Goal: Task Accomplishment & Management: Complete application form

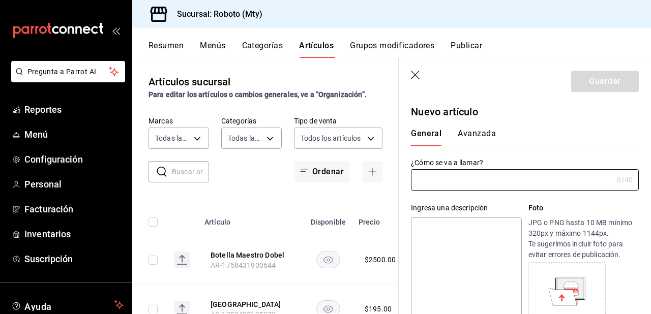
type input "AR-1758486889228"
click at [445, 187] on input "text" at bounding box center [512, 180] width 202 height 20
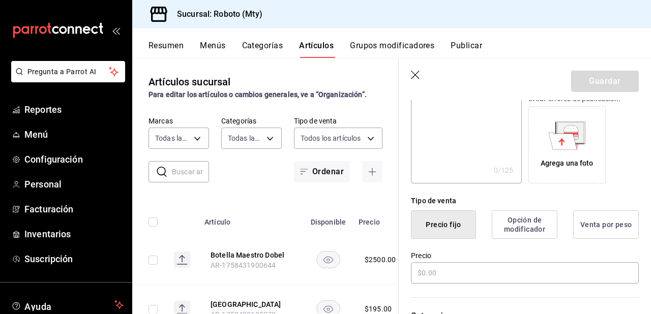
scroll to position [157, 0]
type input "Botella [PERSON_NAME]"
click at [436, 264] on input "text" at bounding box center [525, 271] width 228 height 21
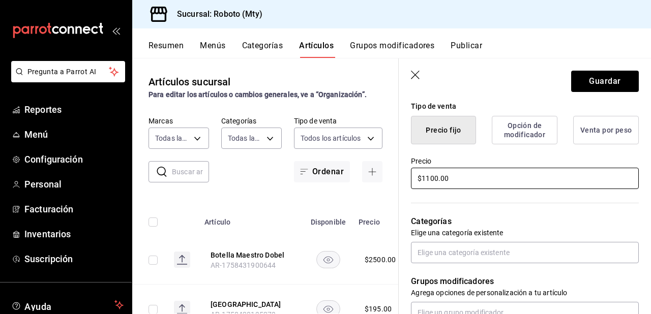
scroll to position [247, 0]
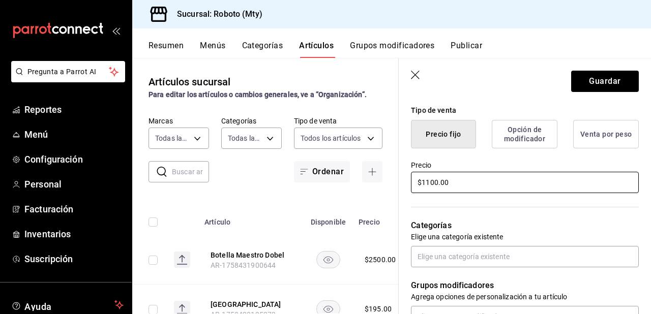
type input "$1100.00"
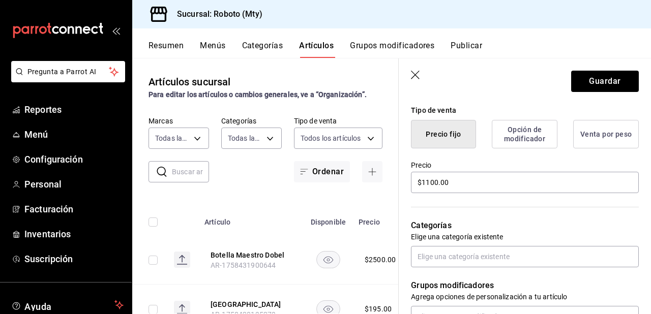
click at [526, 210] on div "Categorías Elige una categoría existente" at bounding box center [519, 231] width 240 height 73
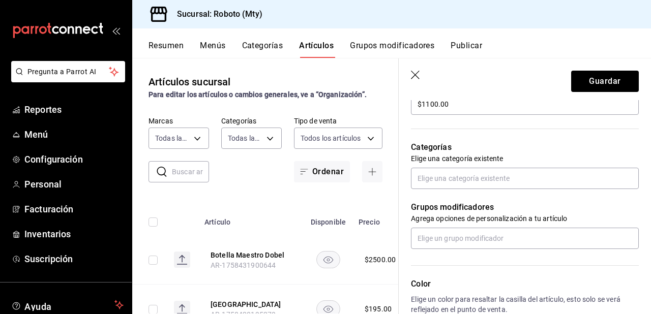
scroll to position [325, 0]
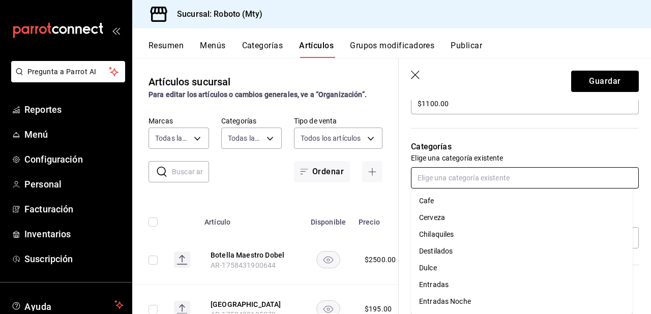
click at [479, 177] on input "text" at bounding box center [525, 177] width 228 height 21
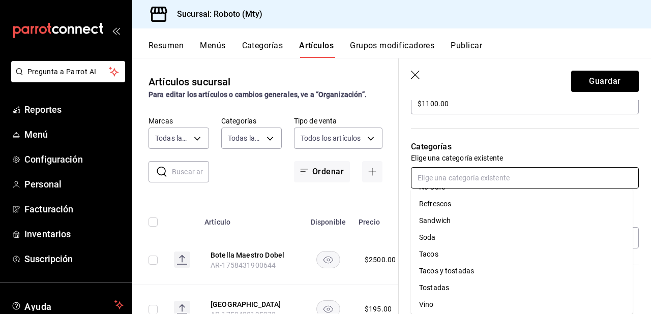
scroll to position [252, 0]
click at [430, 299] on li "Vino" at bounding box center [522, 301] width 222 height 17
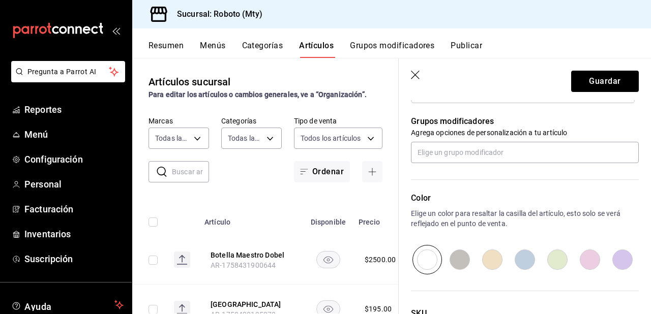
scroll to position [531, 0]
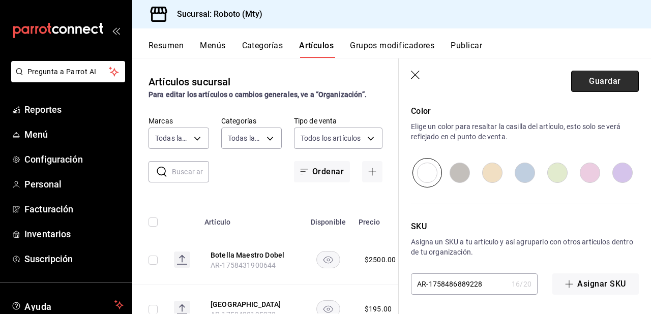
click at [596, 83] on button "Guardar" at bounding box center [605, 81] width 68 height 21
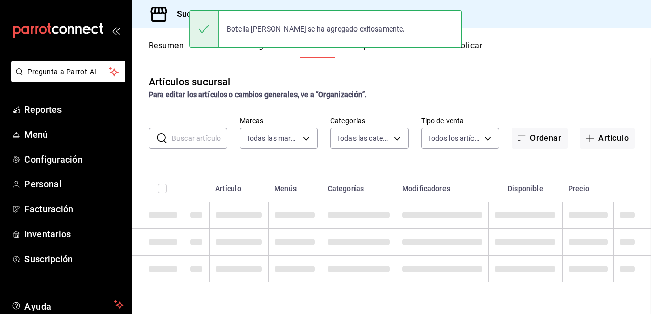
scroll to position [0, 0]
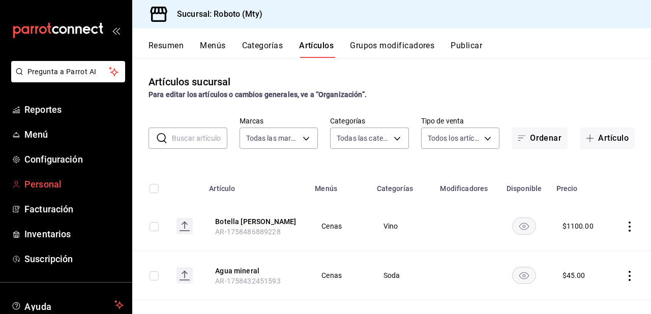
click at [42, 177] on link "Personal" at bounding box center [66, 184] width 132 height 22
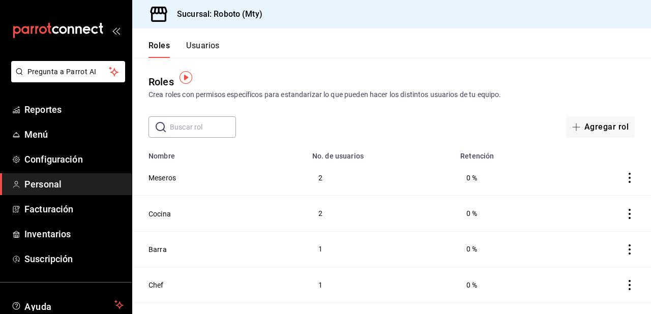
scroll to position [24, 0]
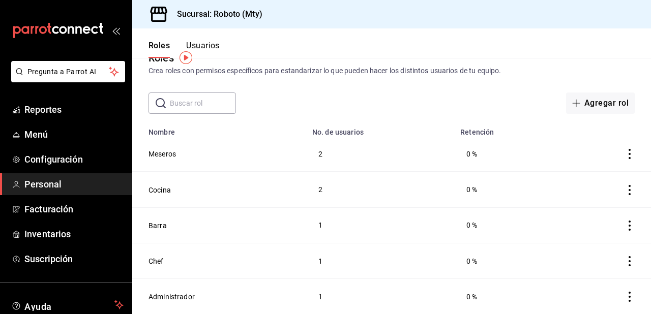
click at [625, 155] on icon "actions" at bounding box center [629, 154] width 10 height 10
click at [444, 96] on div at bounding box center [325, 157] width 651 height 314
click at [195, 44] on button "Usuarios" at bounding box center [203, 49] width 34 height 17
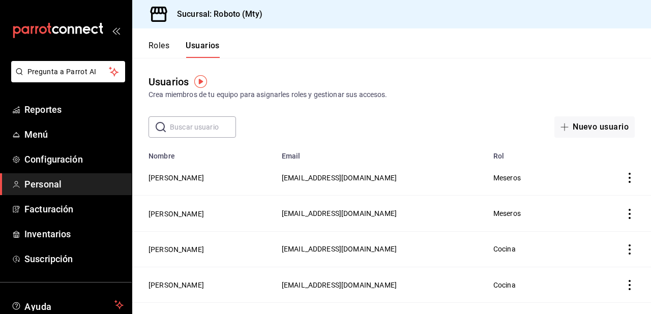
scroll to position [11, 0]
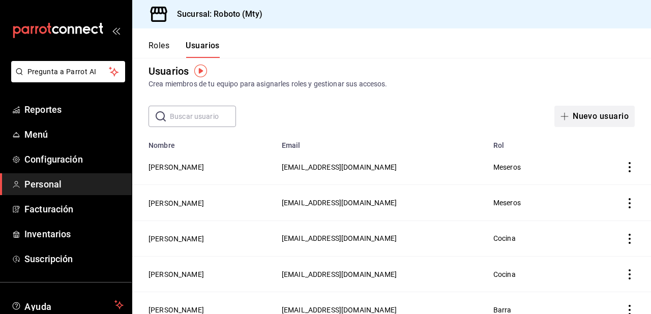
click at [598, 114] on button "Nuevo usuario" at bounding box center [594, 116] width 80 height 21
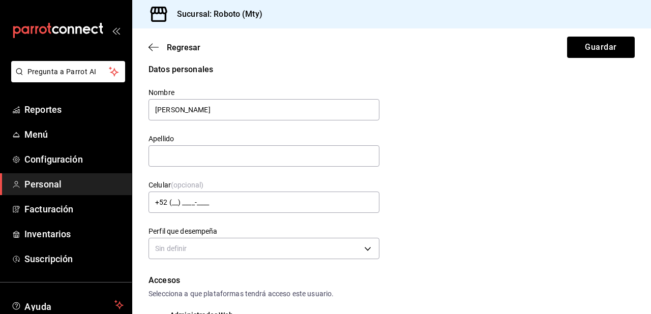
type input "[PERSON_NAME]"
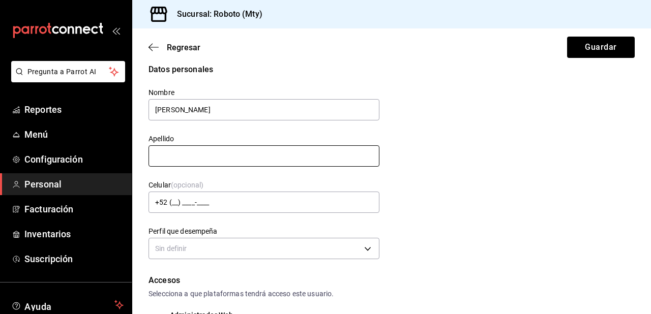
drag, startPoint x: 326, startPoint y: 161, endPoint x: 155, endPoint y: 136, distance: 173.7
click at [155, 136] on div "Apellido" at bounding box center [263, 151] width 231 height 34
click at [207, 152] on input "text" at bounding box center [263, 155] width 231 height 21
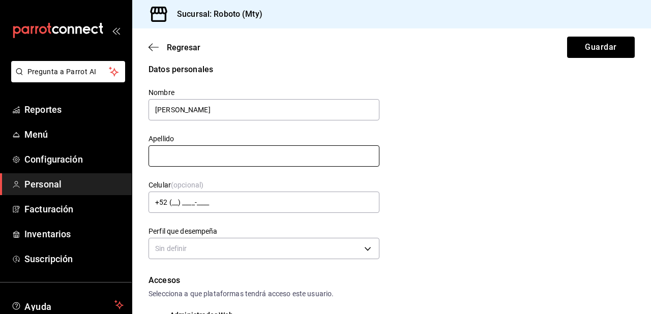
click at [207, 152] on input "text" at bounding box center [263, 155] width 231 height 21
type input "[PERSON_NAME]"
type input "[EMAIL_ADDRESS][DOMAIN_NAME]"
drag, startPoint x: 230, startPoint y: 155, endPoint x: 182, endPoint y: 157, distance: 48.4
click at [182, 157] on input "[PERSON_NAME]" at bounding box center [263, 155] width 231 height 21
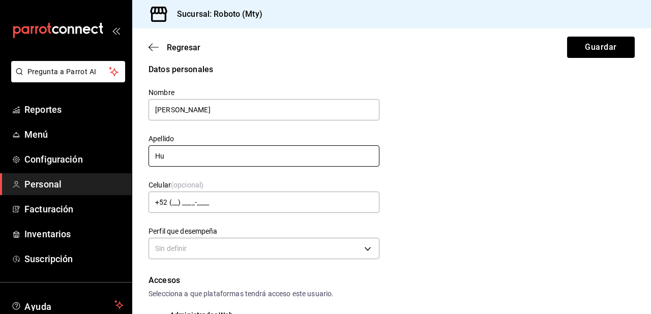
type input "H"
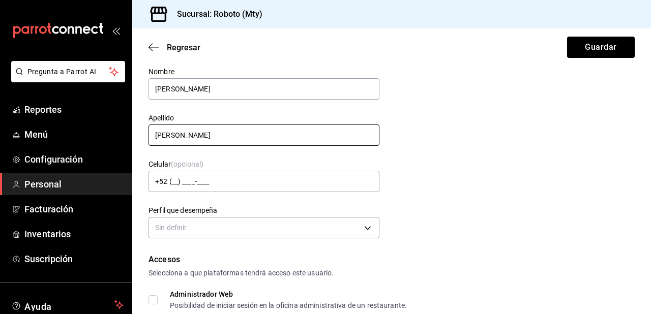
scroll to position [54, 0]
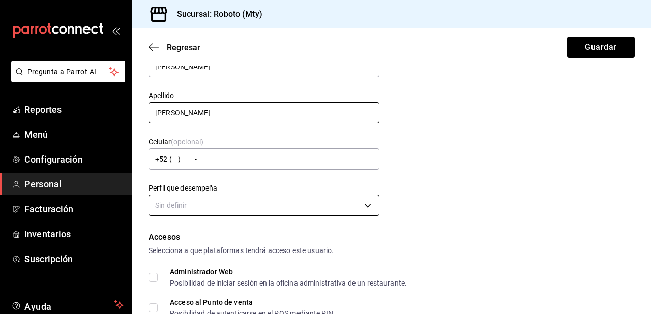
type input "[PERSON_NAME]"
click at [177, 199] on body "Pregunta a Parrot AI Reportes Menú Configuración Personal Facturación Inventari…" at bounding box center [325, 157] width 651 height 314
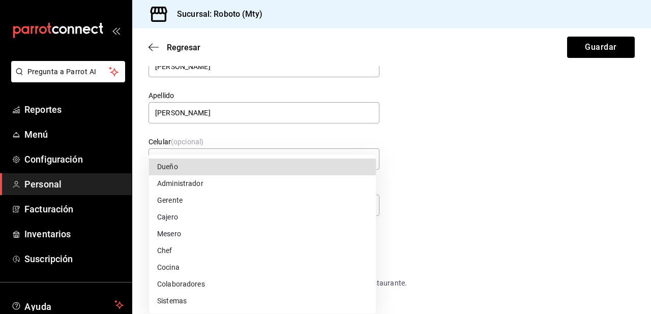
click at [178, 233] on li "Mesero" at bounding box center [262, 234] width 227 height 17
type input "WAITER"
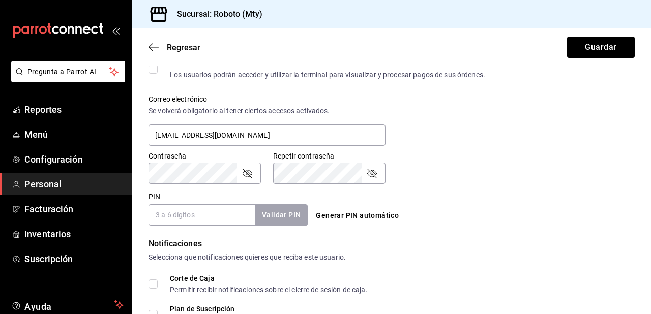
scroll to position [385, 0]
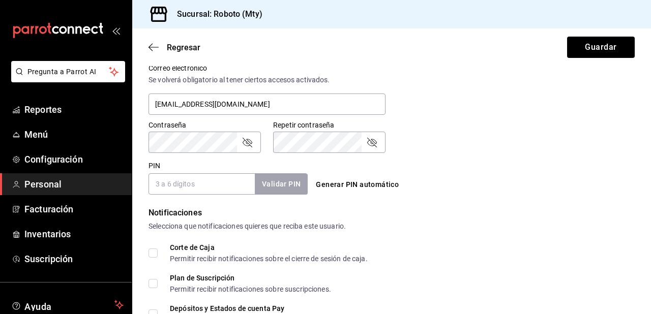
click at [218, 185] on input "PIN" at bounding box center [201, 183] width 106 height 21
type input "2804"
click at [298, 183] on button "Validar PIN" at bounding box center [281, 184] width 54 height 22
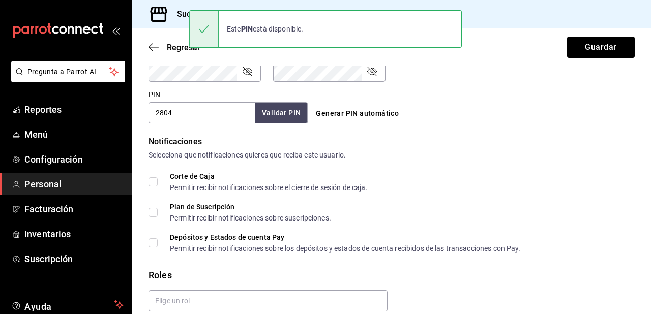
scroll to position [498, 0]
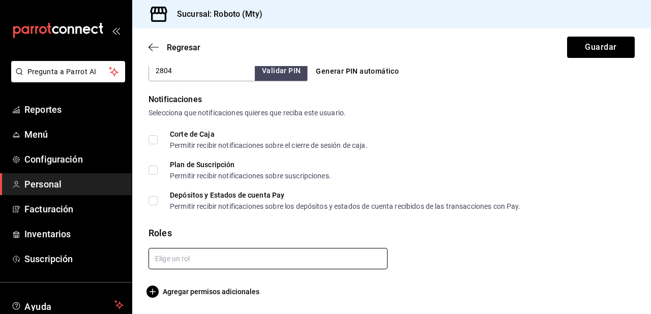
click at [257, 259] on input "text" at bounding box center [267, 258] width 239 height 21
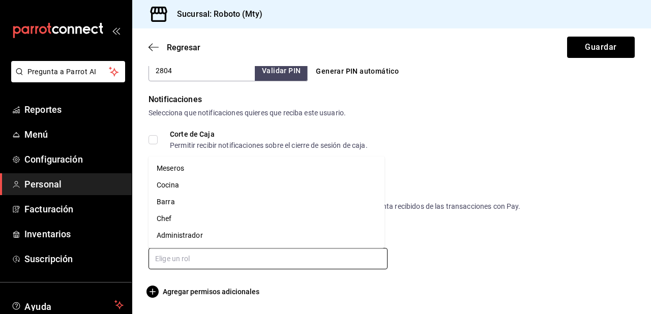
click at [190, 171] on li "Meseros" at bounding box center [266, 168] width 236 height 17
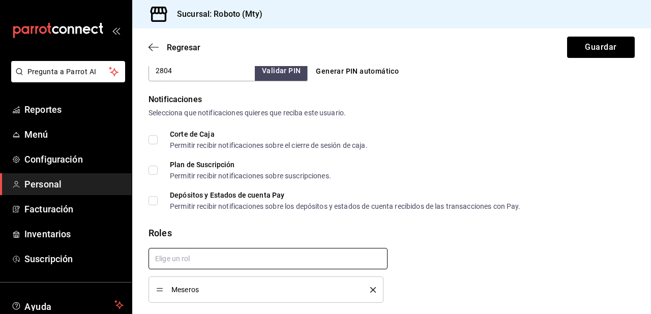
checkbox input "true"
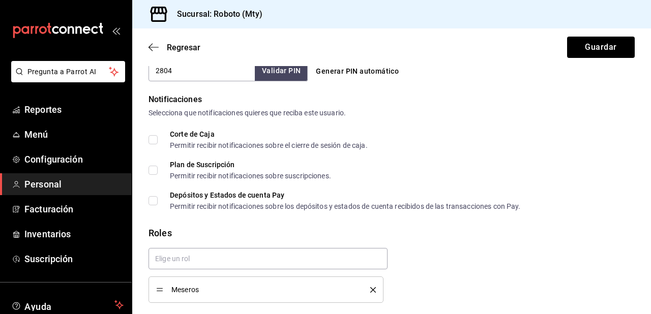
click at [371, 287] on icon "delete" at bounding box center [373, 290] width 6 height 6
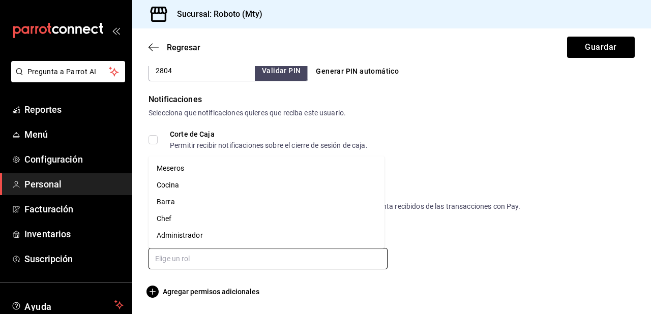
click at [322, 256] on input "text" at bounding box center [267, 258] width 239 height 21
click at [195, 168] on li "Meseros" at bounding box center [266, 168] width 236 height 17
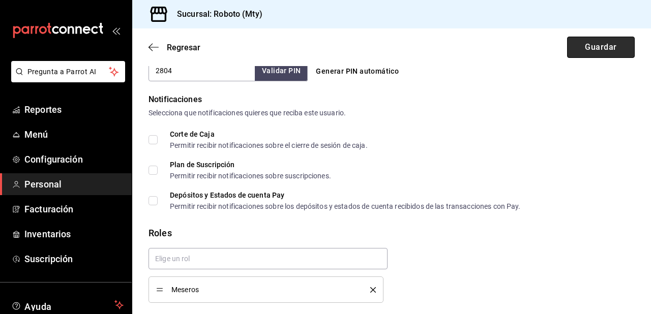
click at [584, 49] on button "Guardar" at bounding box center [601, 47] width 68 height 21
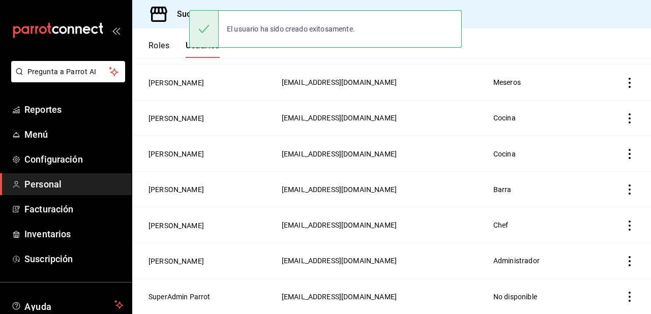
scroll to position [132, 0]
click at [397, 117] on span "[EMAIL_ADDRESS][DOMAIN_NAME]" at bounding box center [339, 117] width 115 height 8
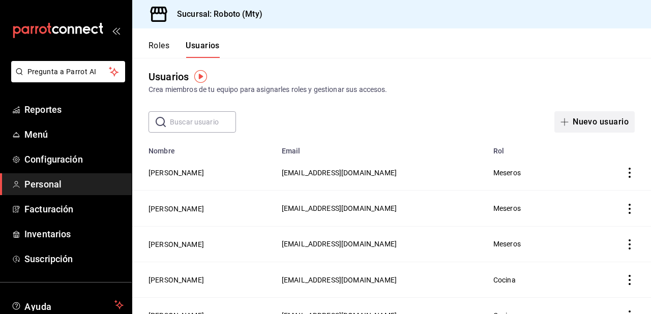
click at [582, 122] on button "Nuevo usuario" at bounding box center [594, 121] width 80 height 21
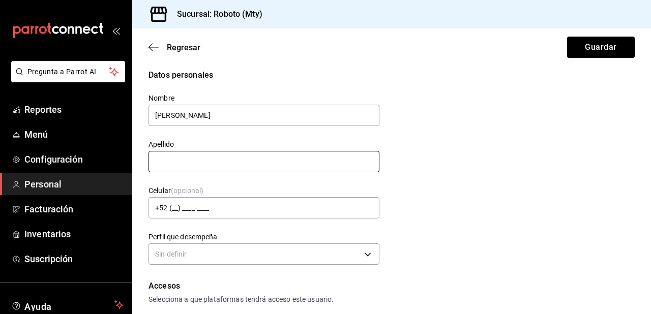
type input "[PERSON_NAME]"
click at [216, 163] on input "text" at bounding box center [263, 161] width 231 height 21
type input "m"
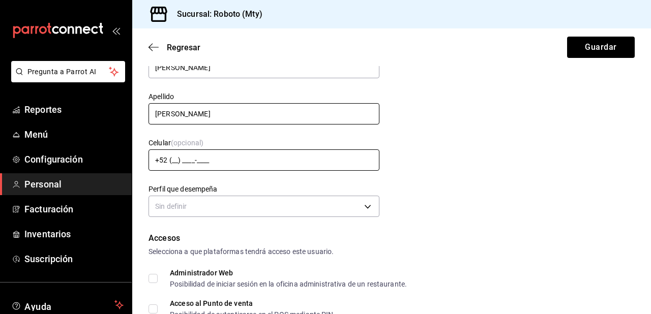
scroll to position [54, 0]
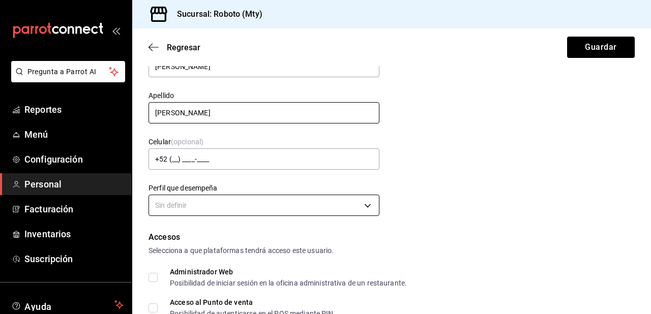
type input "[PERSON_NAME]"
click at [214, 210] on body "Pregunta a Parrot AI Reportes Menú Configuración Personal Facturación Inventari…" at bounding box center [325, 157] width 651 height 314
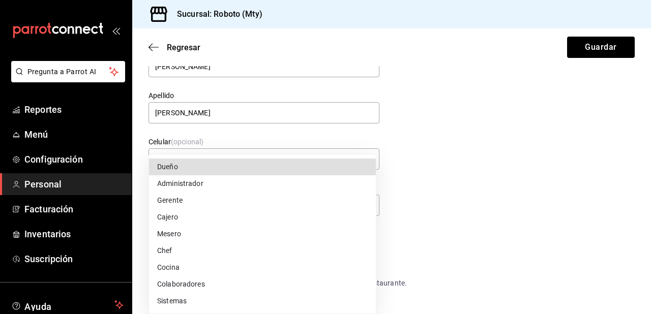
click at [197, 232] on li "Mesero" at bounding box center [262, 234] width 227 height 17
type input "WAITER"
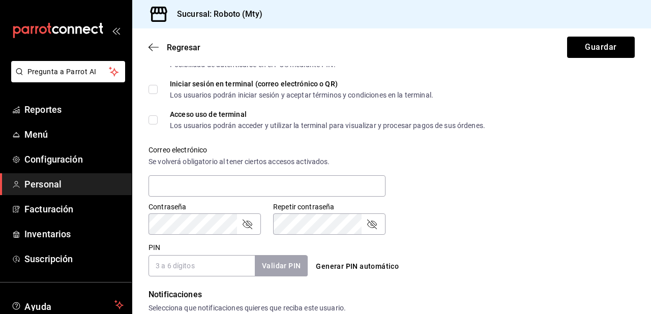
scroll to position [314, 0]
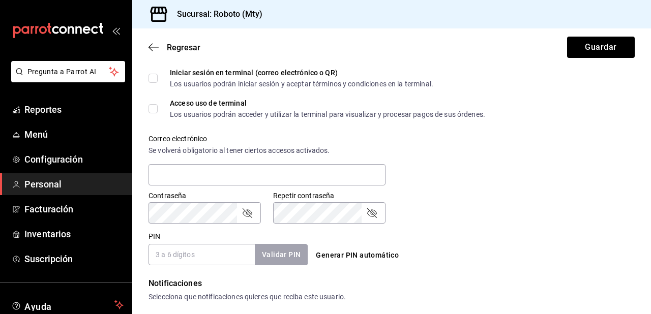
click at [190, 251] on input "PIN" at bounding box center [201, 254] width 106 height 21
type input "1307"
click at [287, 259] on button "Validar PIN" at bounding box center [281, 255] width 54 height 22
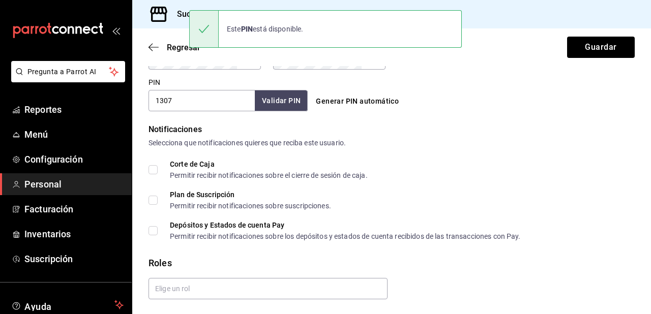
scroll to position [498, 0]
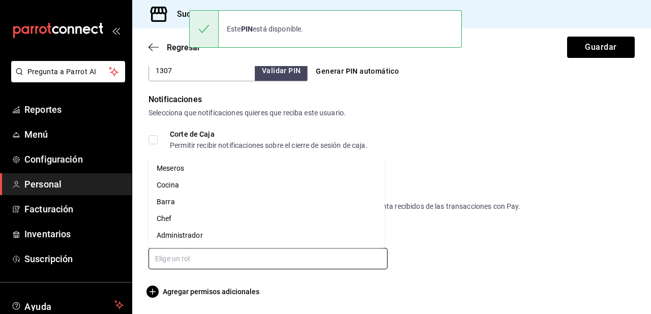
click at [287, 259] on input "text" at bounding box center [267, 258] width 239 height 21
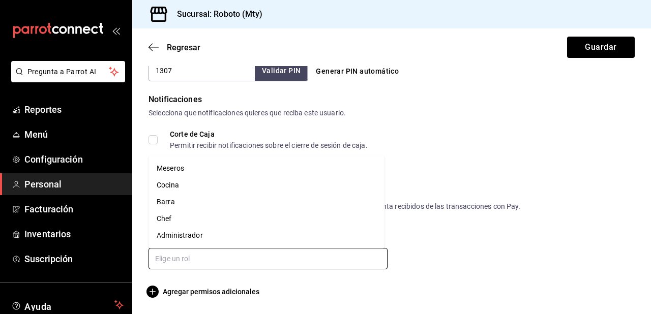
click at [171, 170] on li "Meseros" at bounding box center [266, 168] width 236 height 17
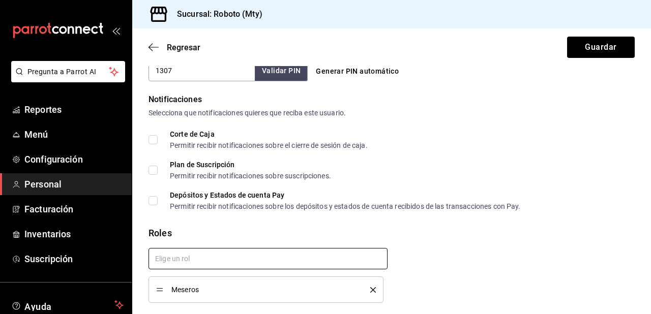
checkbox input "true"
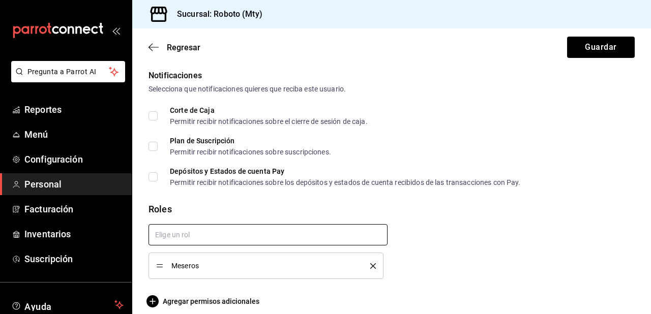
scroll to position [531, 0]
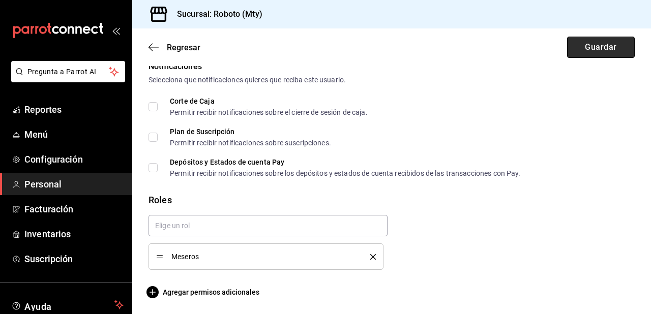
click at [619, 52] on button "Guardar" at bounding box center [601, 47] width 68 height 21
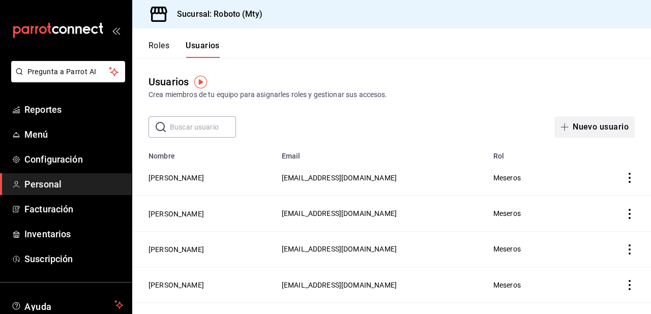
click at [600, 132] on button "Nuevo usuario" at bounding box center [594, 126] width 80 height 21
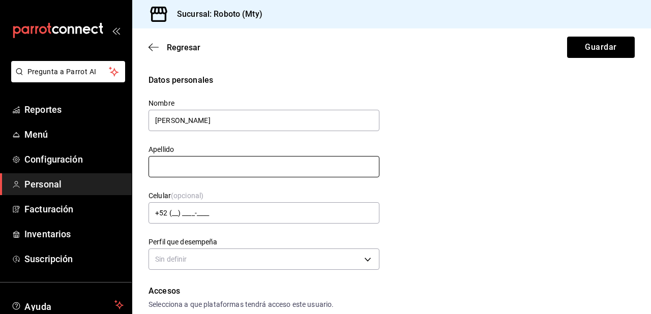
type input "[PERSON_NAME]"
click at [294, 166] on input "text" at bounding box center [263, 166] width 231 height 21
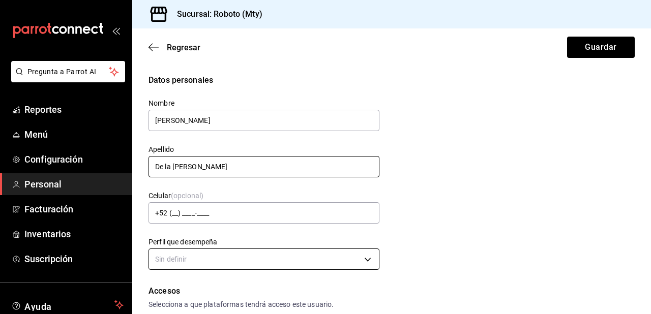
type input "De la [PERSON_NAME]"
click at [254, 262] on body "Pregunta a Parrot AI Reportes Menú Configuración Personal Facturación Inventari…" at bounding box center [325, 157] width 651 height 314
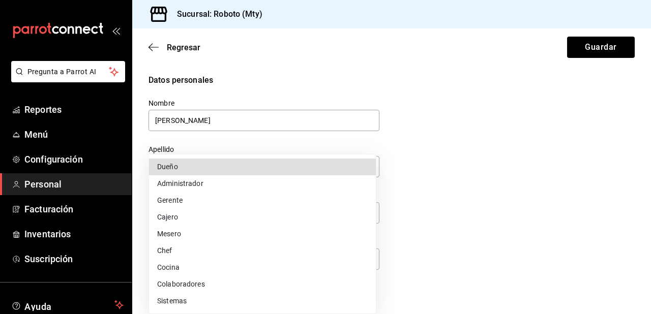
click at [186, 230] on li "Mesero" at bounding box center [262, 234] width 227 height 17
type input "WAITER"
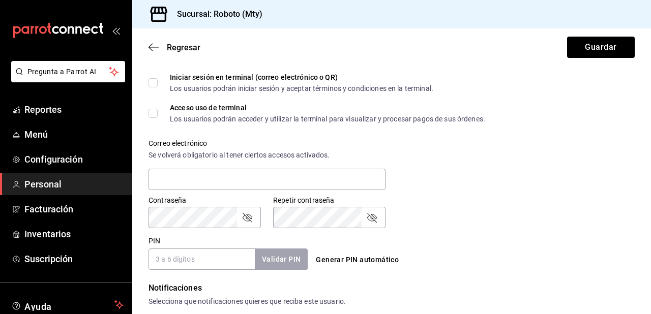
scroll to position [312, 0]
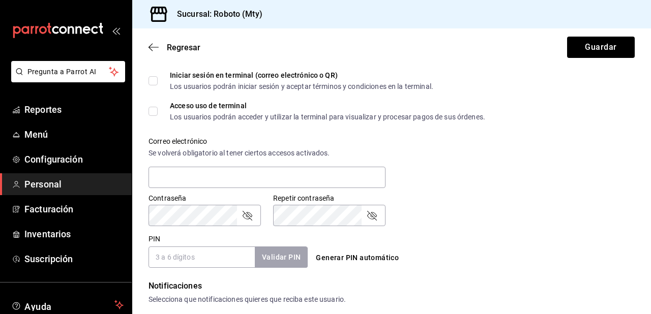
click at [190, 249] on input "PIN" at bounding box center [201, 257] width 106 height 21
click at [255, 259] on div "5509 Validar PIN ​" at bounding box center [227, 257] width 159 height 21
type input "5509"
click at [259, 258] on button "Validar PIN" at bounding box center [281, 258] width 54 height 22
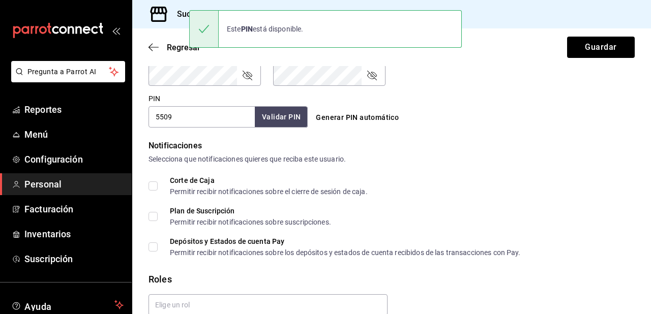
scroll to position [498, 0]
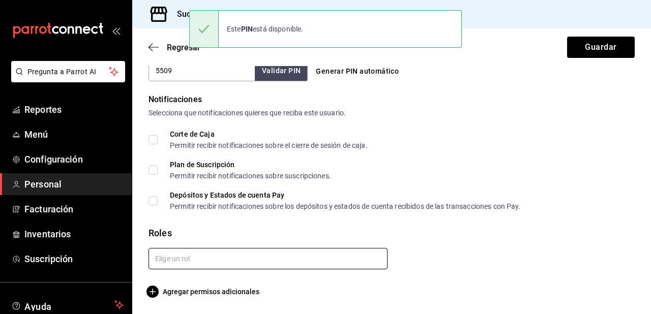
click at [265, 254] on input "text" at bounding box center [267, 258] width 239 height 21
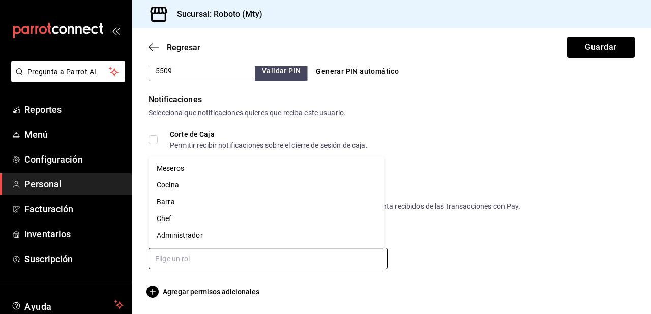
click at [222, 171] on li "Meseros" at bounding box center [266, 168] width 236 height 17
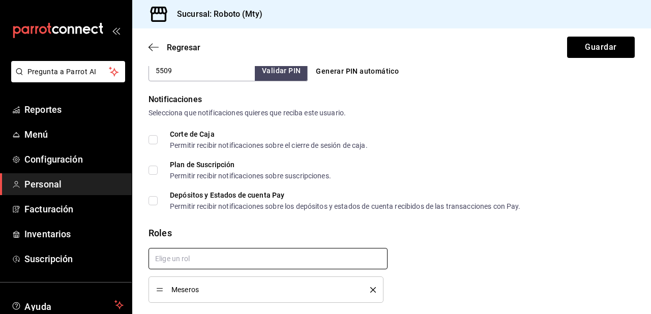
checkbox input "true"
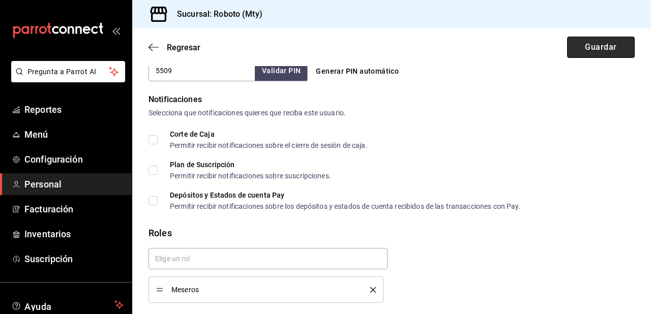
click at [608, 50] on button "Guardar" at bounding box center [601, 47] width 68 height 21
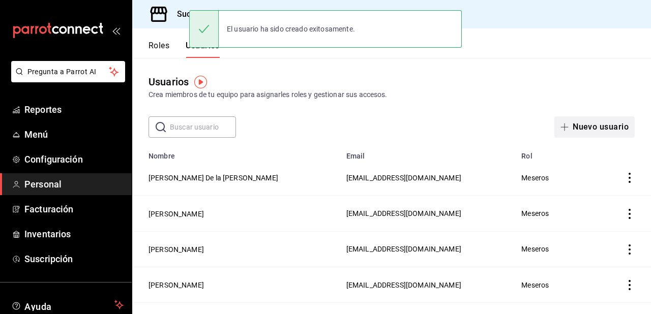
click at [582, 128] on button "Nuevo usuario" at bounding box center [594, 126] width 80 height 21
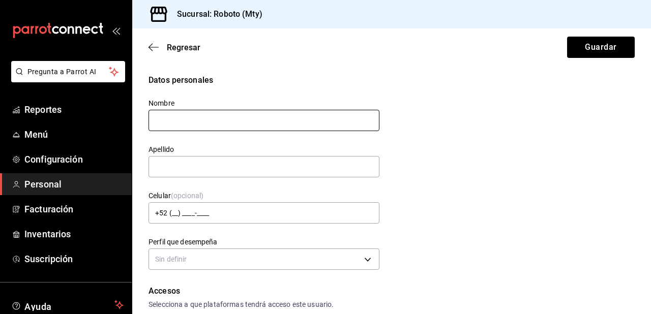
click at [319, 127] on input "text" at bounding box center [263, 120] width 231 height 21
type input "[PERSON_NAME]"
click at [285, 173] on input "text" at bounding box center [263, 166] width 231 height 21
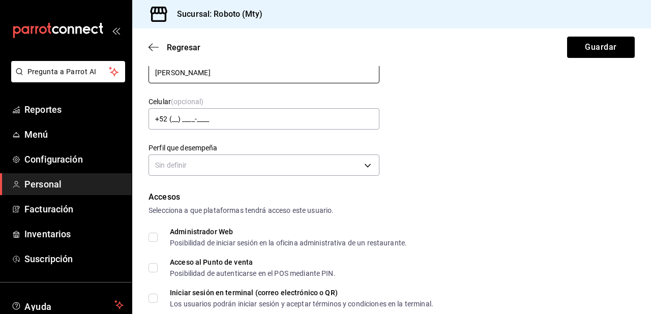
scroll to position [100, 0]
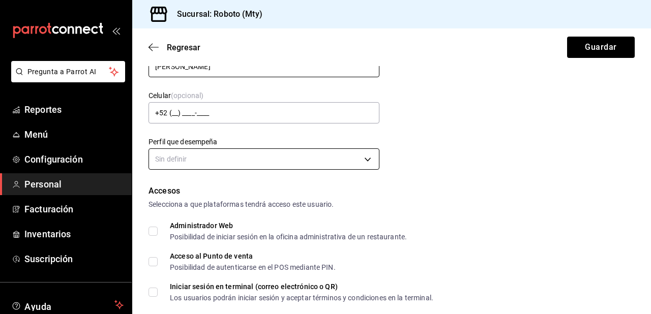
type input "[PERSON_NAME]"
click at [286, 156] on body "Pregunta a Parrot AI Reportes Menú Configuración Personal Facturación Inventari…" at bounding box center [325, 157] width 651 height 314
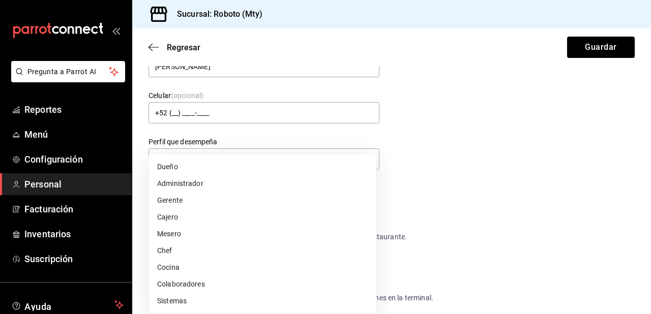
click at [175, 234] on li "Mesero" at bounding box center [262, 234] width 227 height 17
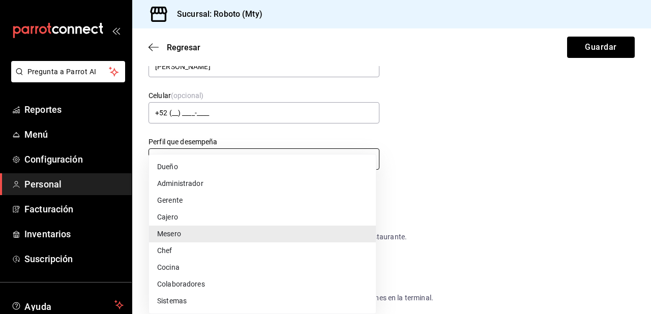
click at [229, 155] on body "Pregunta a Parrot AI Reportes Menú Configuración Personal Facturación Inventari…" at bounding box center [325, 157] width 651 height 314
click at [174, 265] on li "Cocina" at bounding box center [262, 267] width 227 height 17
type input "KITCHEN"
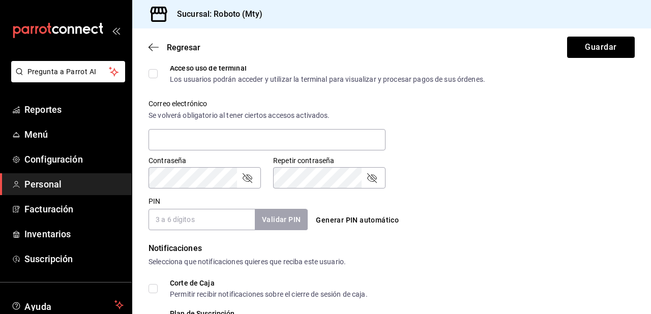
scroll to position [350, 0]
click at [199, 217] on input "PIN" at bounding box center [201, 219] width 106 height 21
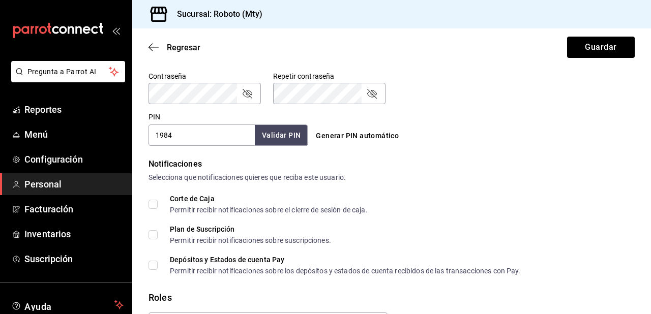
scroll to position [458, 0]
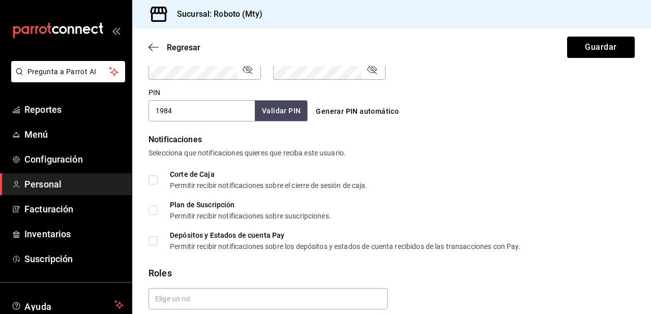
type input "1984"
click at [287, 111] on button "Validar PIN" at bounding box center [281, 111] width 54 height 22
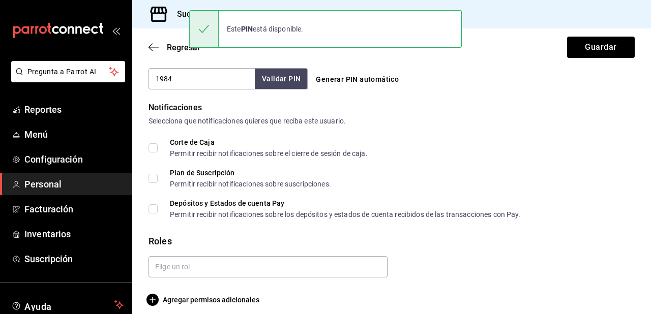
scroll to position [458, 0]
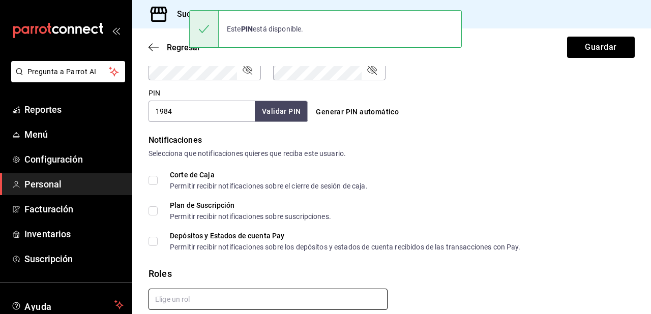
click at [216, 301] on input "text" at bounding box center [267, 299] width 239 height 21
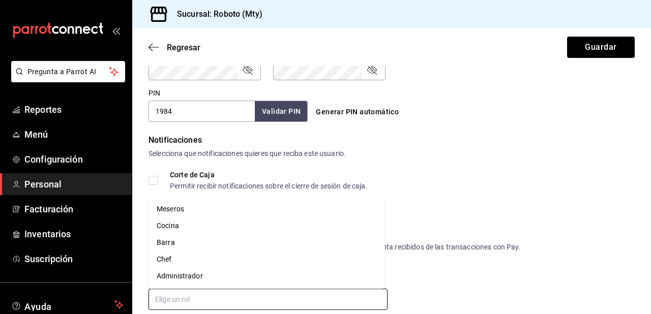
click at [174, 222] on li "Cocina" at bounding box center [266, 226] width 236 height 17
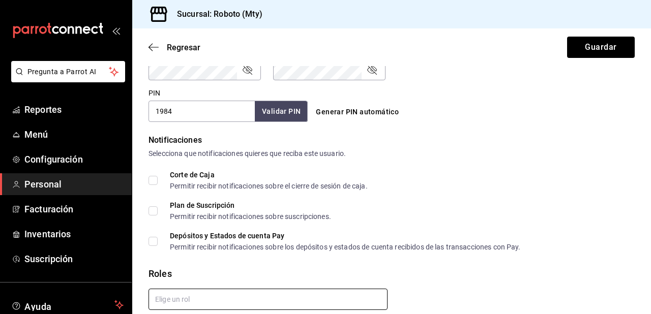
checkbox input "true"
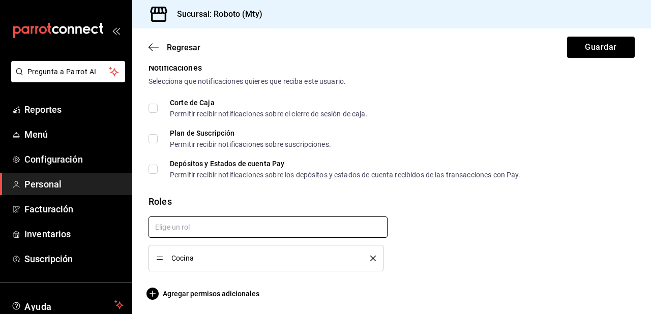
scroll to position [531, 0]
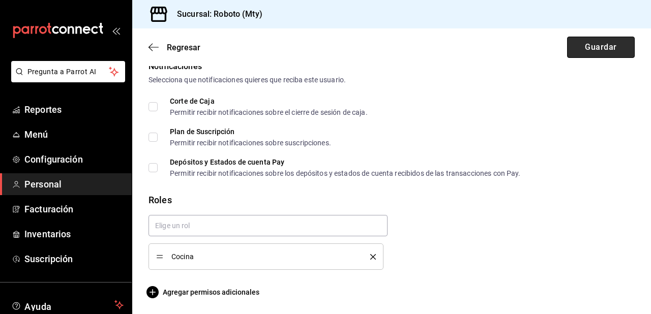
click at [578, 41] on button "Guardar" at bounding box center [601, 47] width 68 height 21
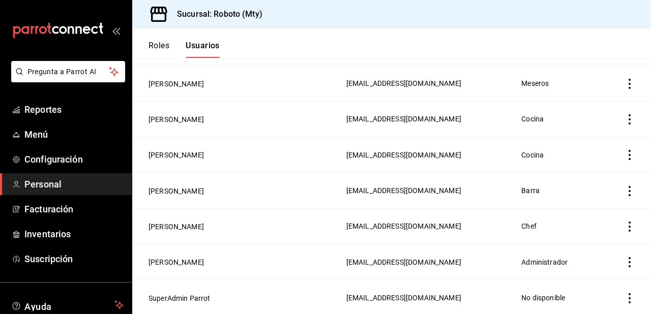
scroll to position [275, 0]
